Goal: Task Accomplishment & Management: Use online tool/utility

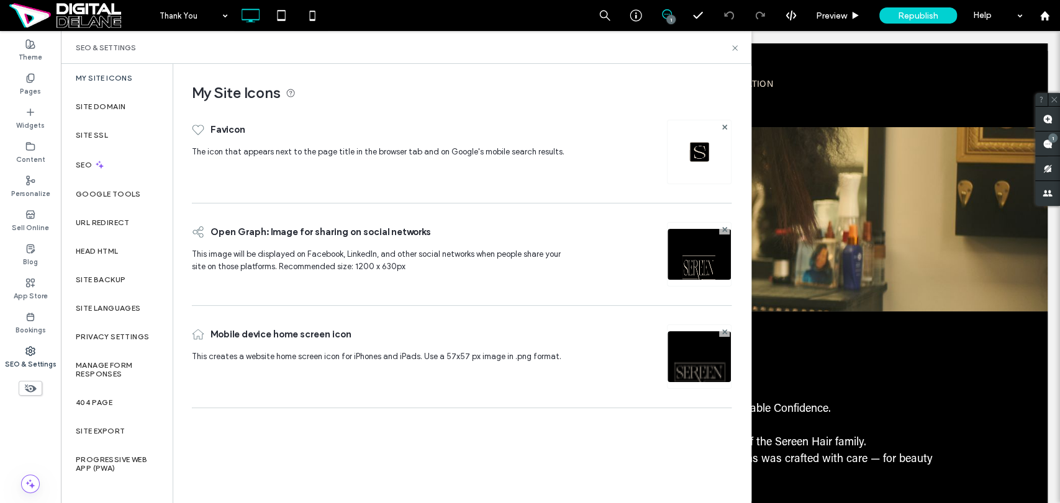
click at [130, 333] on label "Privacy Settings" at bounding box center [112, 337] width 73 height 9
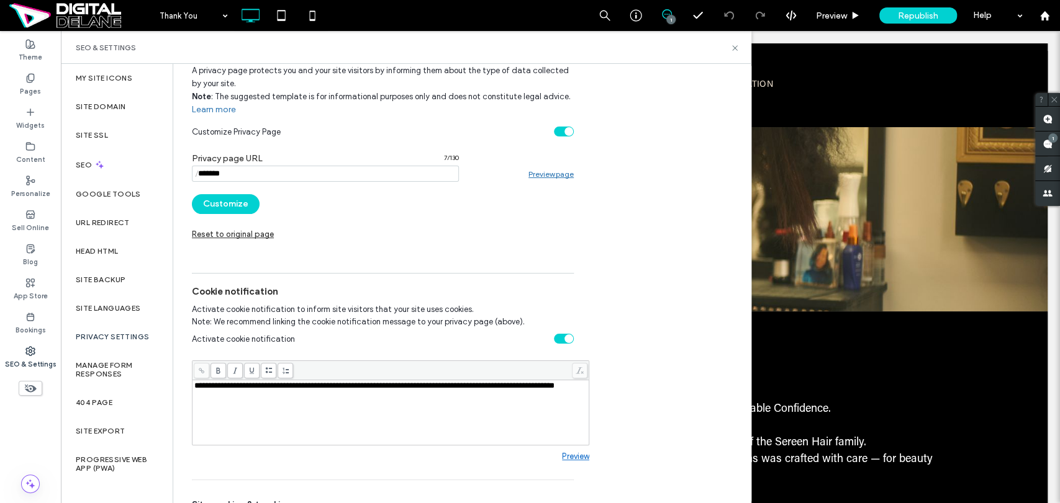
scroll to position [138, 0]
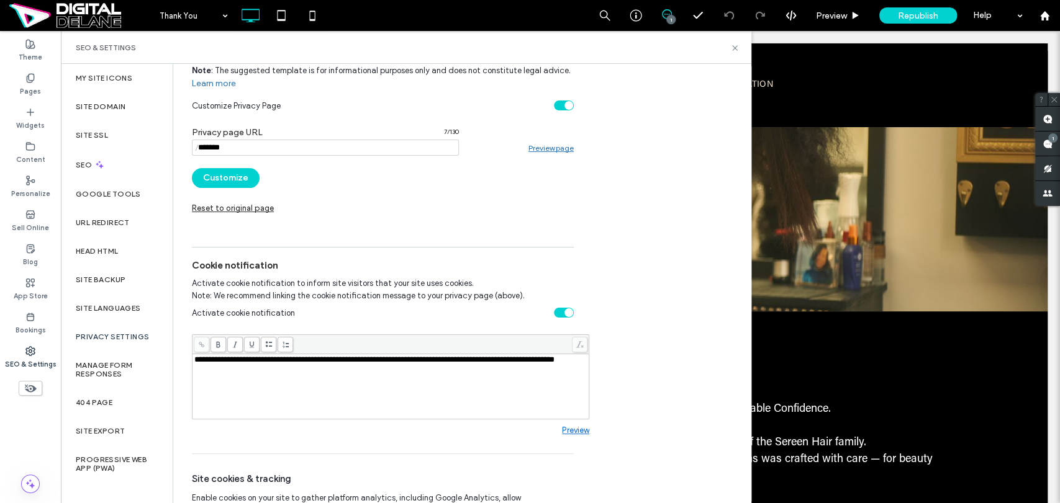
click at [384, 392] on div "**********" at bounding box center [390, 387] width 393 height 62
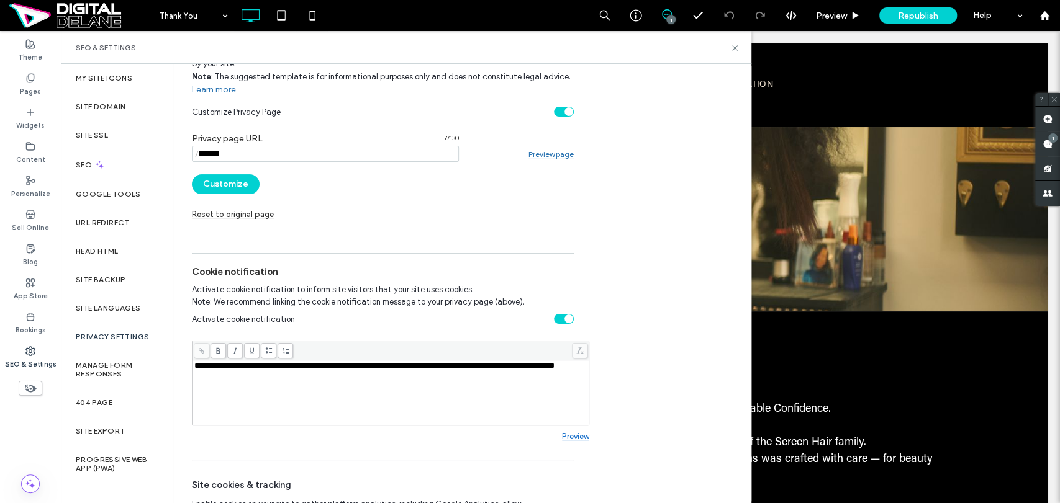
scroll to position [0, 0]
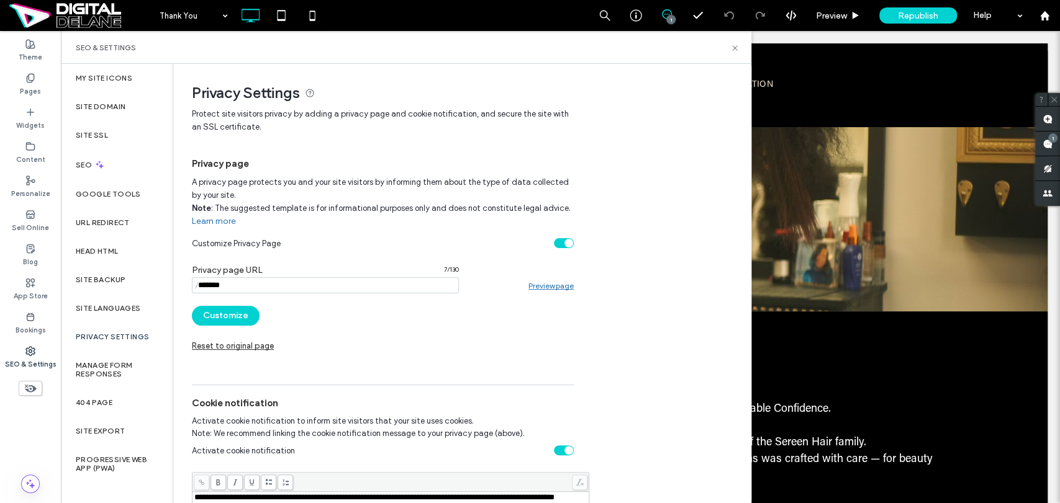
click at [546, 288] on link "Preview page" at bounding box center [550, 285] width 45 height 9
click at [34, 91] on label "Pages" at bounding box center [30, 90] width 21 height 14
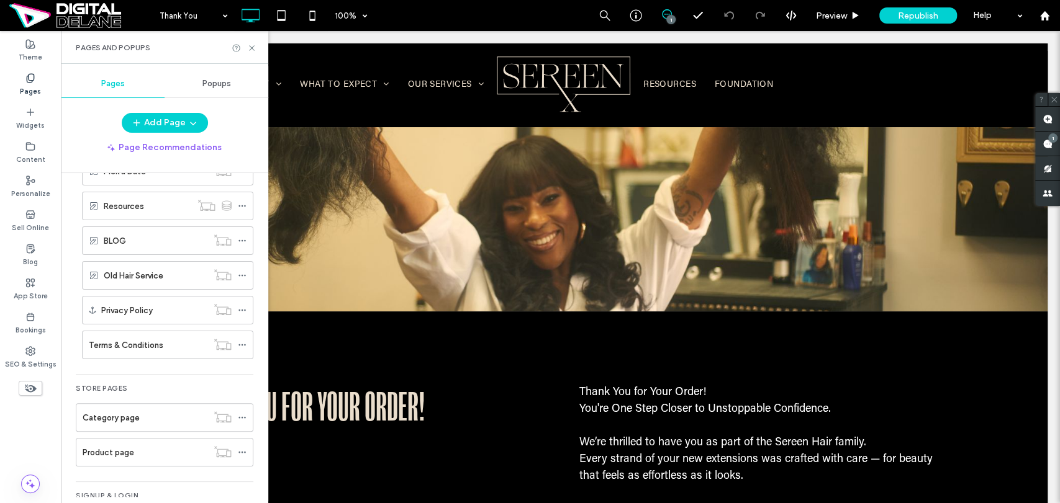
scroll to position [668, 0]
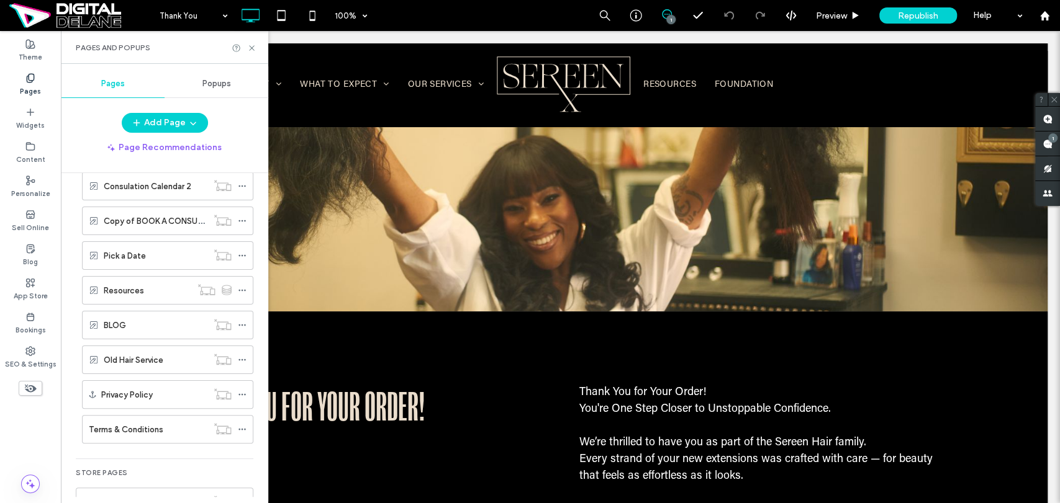
click at [147, 396] on label "Privacy Policy" at bounding box center [127, 395] width 52 height 22
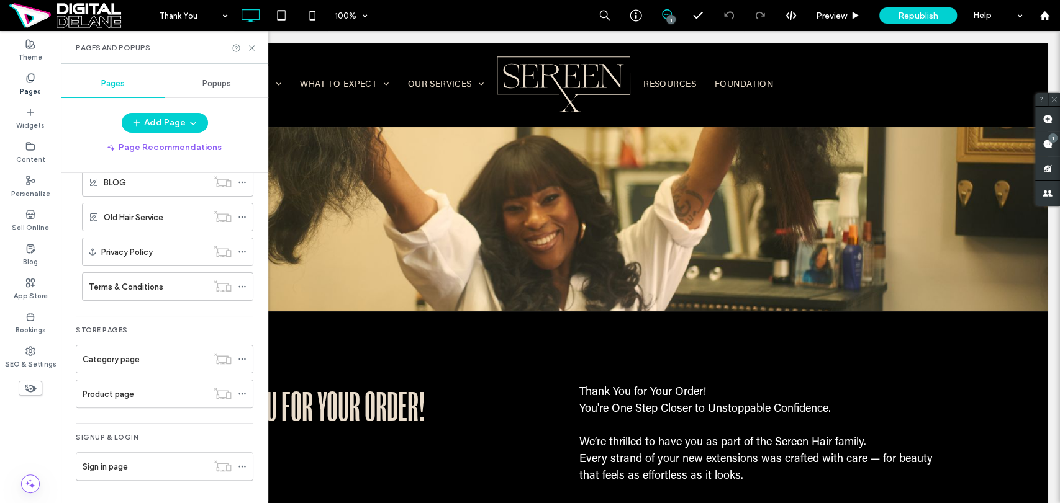
scroll to position [441, 0]
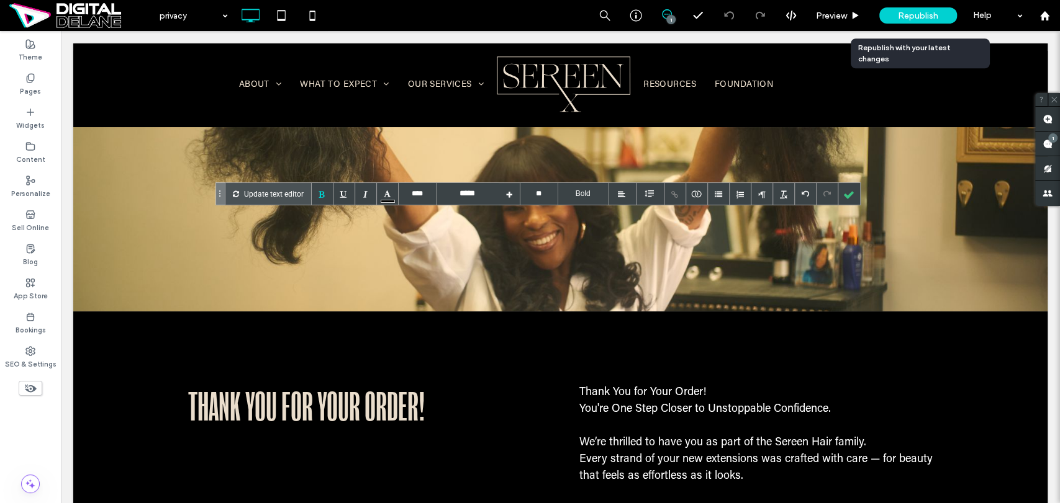
click at [894, 17] on div "Republish" at bounding box center [918, 15] width 78 height 16
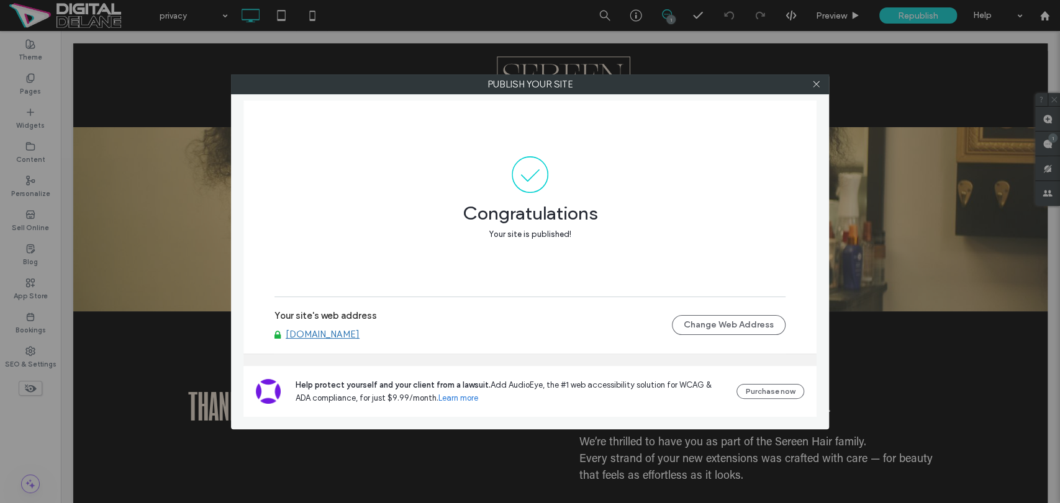
drag, startPoint x: 1055, startPoint y: 15, endPoint x: 1048, endPoint y: 15, distance: 7.4
click at [1055, 15] on div "Publish your site Congratulations Your site is published! Your site's web addre…" at bounding box center [530, 251] width 1060 height 503
click at [1040, 15] on div "Publish your site Congratulations Your site is published! Your site's web addre…" at bounding box center [530, 251] width 1060 height 503
click at [815, 79] on icon at bounding box center [815, 83] width 9 height 9
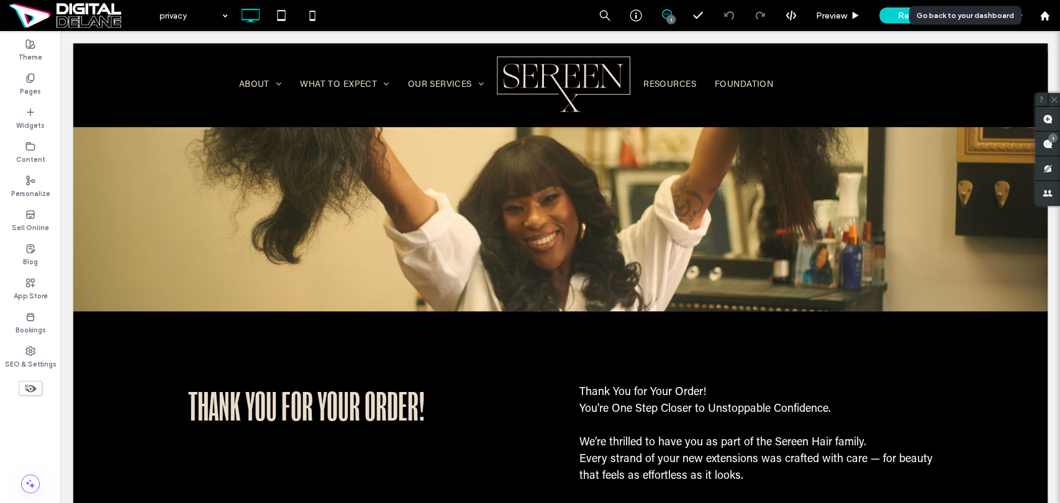
click at [1051, 15] on div at bounding box center [1044, 16] width 30 height 11
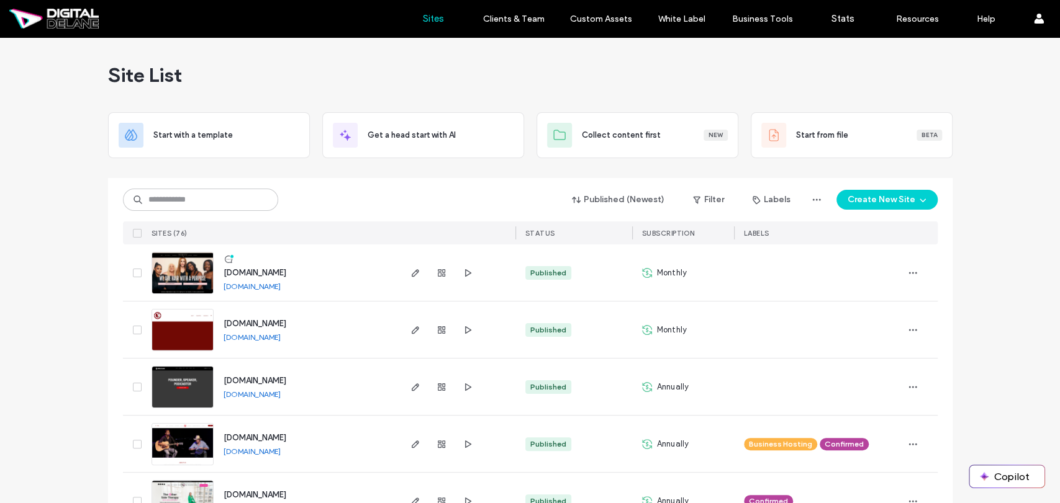
click at [277, 384] on span "[DOMAIN_NAME]" at bounding box center [254, 380] width 63 height 9
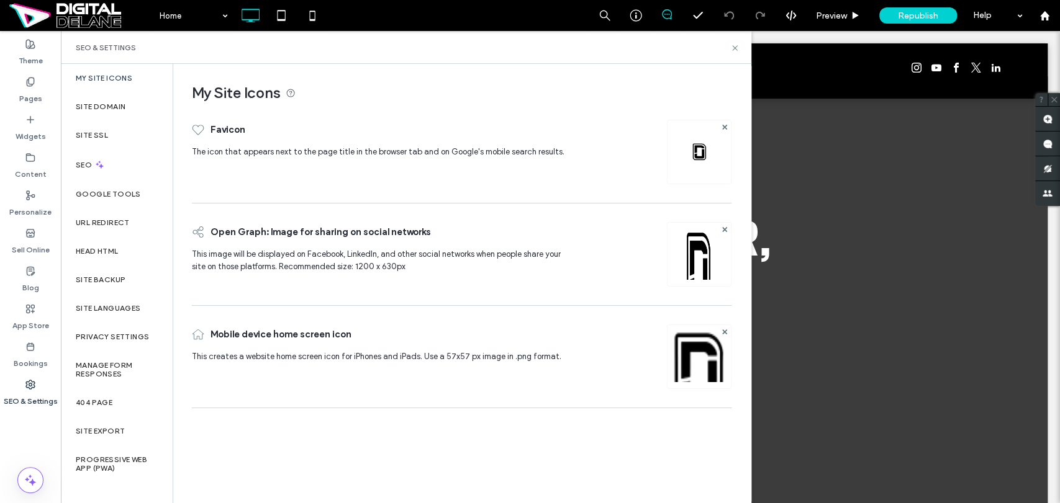
click at [124, 192] on label "Google Tools" at bounding box center [108, 194] width 65 height 9
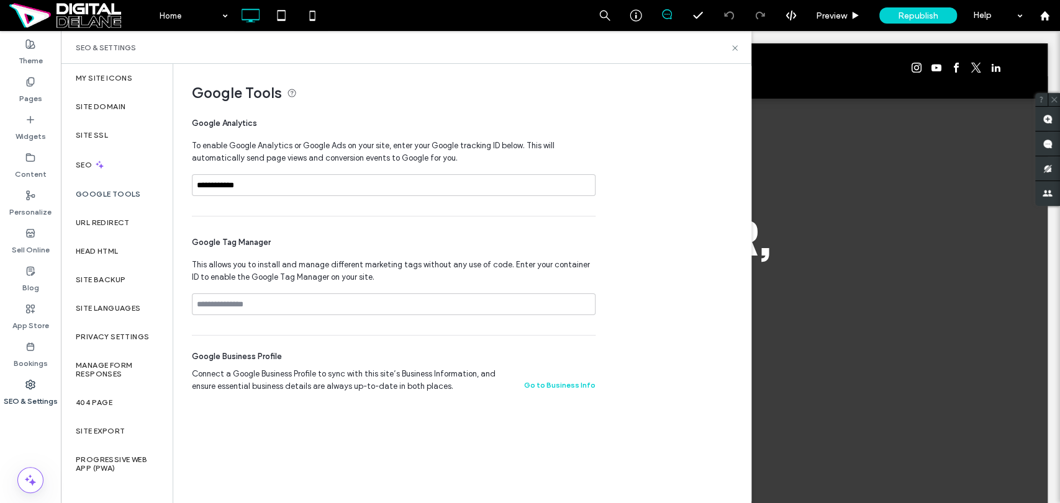
click at [100, 199] on div "Google Tools" at bounding box center [117, 194] width 112 height 29
click at [124, 253] on div "Head HTML" at bounding box center [117, 251] width 112 height 29
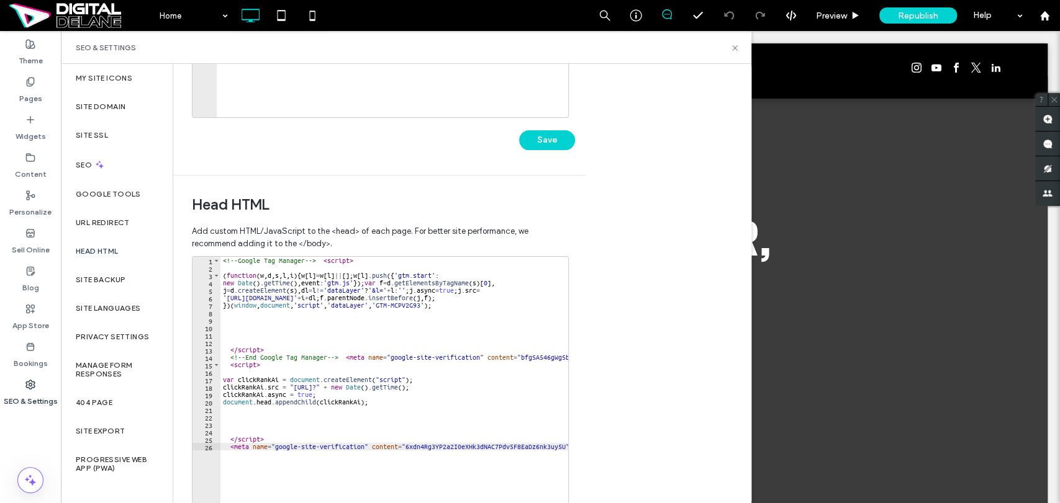
scroll to position [347, 0]
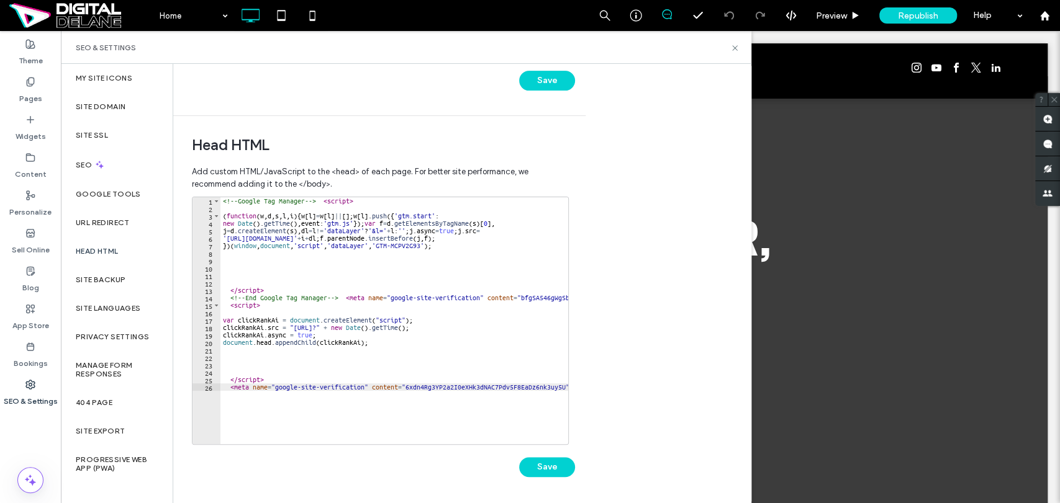
type textarea "**********"
drag, startPoint x: 419, startPoint y: 245, endPoint x: 377, endPoint y: 245, distance: 42.2
click at [377, 245] on div "<!-- Google Tag Manager --> < script > ( function ( w , d , s , l , i ) { w [ l…" at bounding box center [461, 322] width 482 height 251
click at [108, 187] on div "Google Tools" at bounding box center [117, 194] width 112 height 29
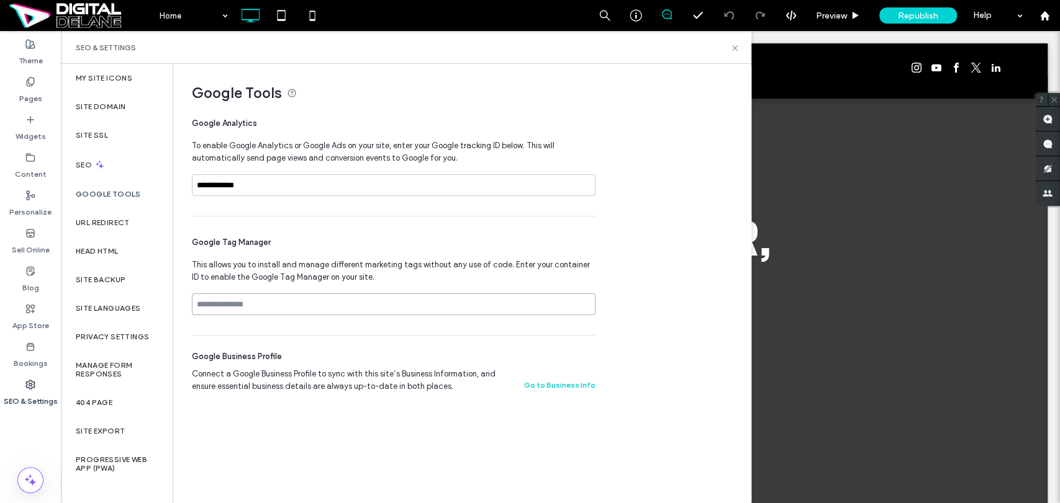
click at [314, 304] on input at bounding box center [393, 305] width 403 height 22
paste input "**********"
type input "**********"
click at [139, 138] on div "Site SSL" at bounding box center [117, 135] width 112 height 29
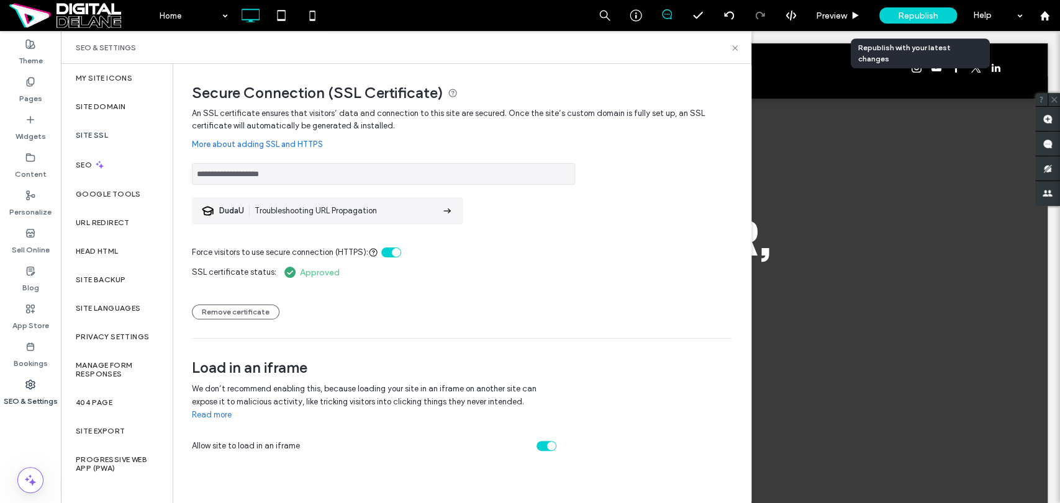
click at [904, 16] on span "Republish" at bounding box center [918, 16] width 40 height 11
